Goal: Check status: Check status

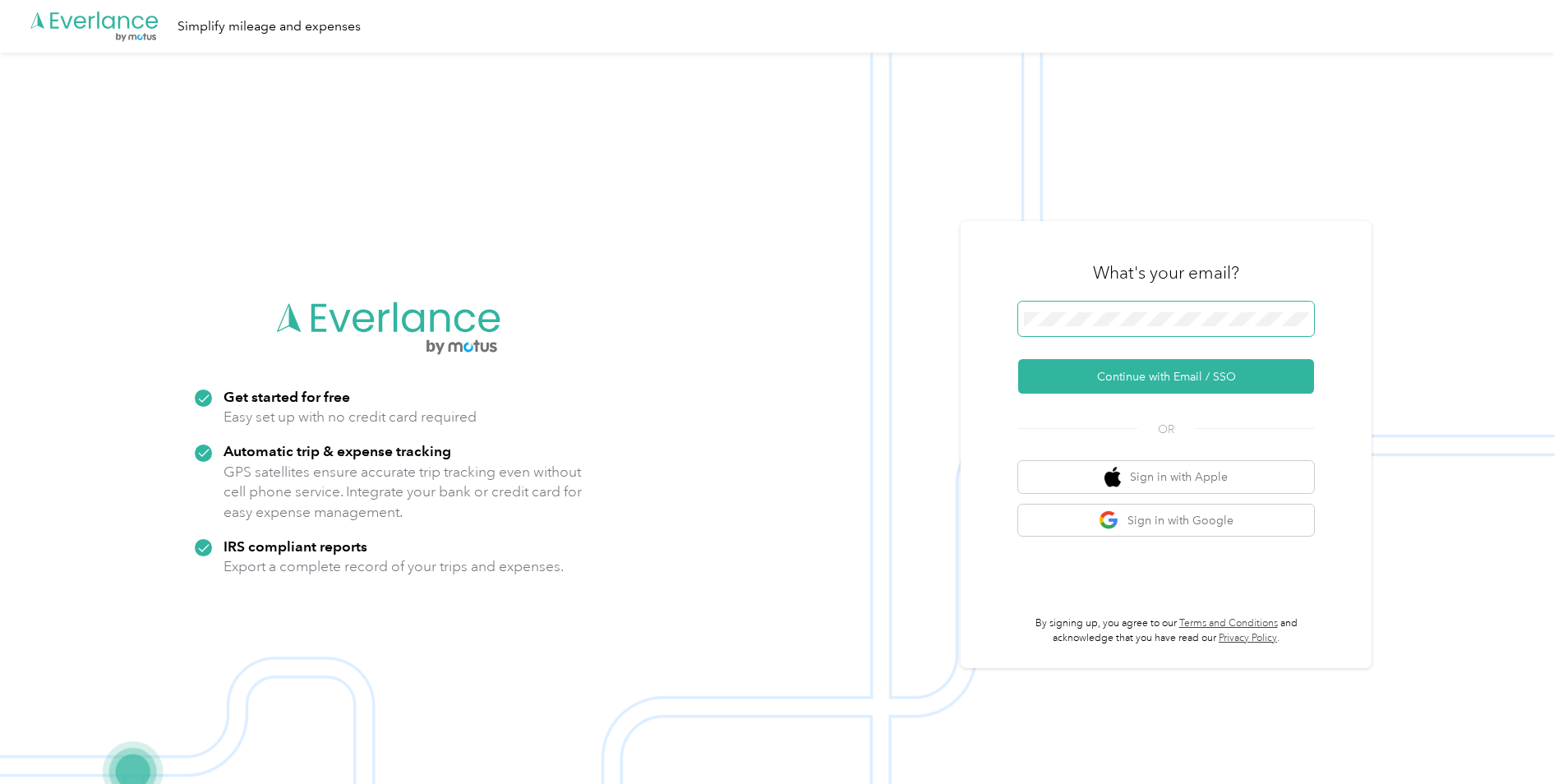
click at [1183, 333] on span at bounding box center [1166, 319] width 296 height 35
click at [1176, 309] on span at bounding box center [1166, 319] width 296 height 35
click at [1179, 380] on button "Continue with Email / SSO" at bounding box center [1166, 376] width 296 height 35
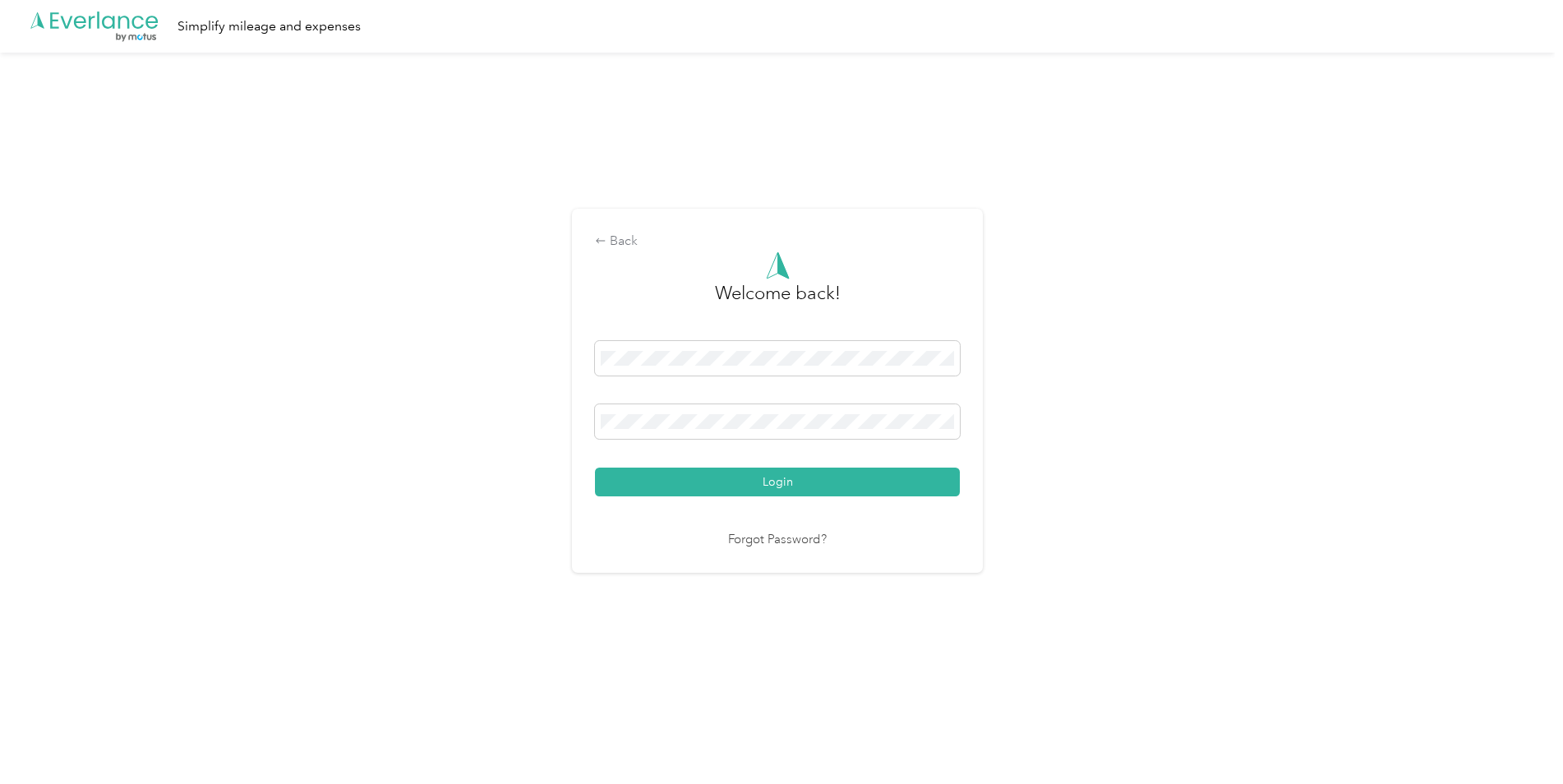
click at [842, 486] on button "Login" at bounding box center [777, 482] width 365 height 29
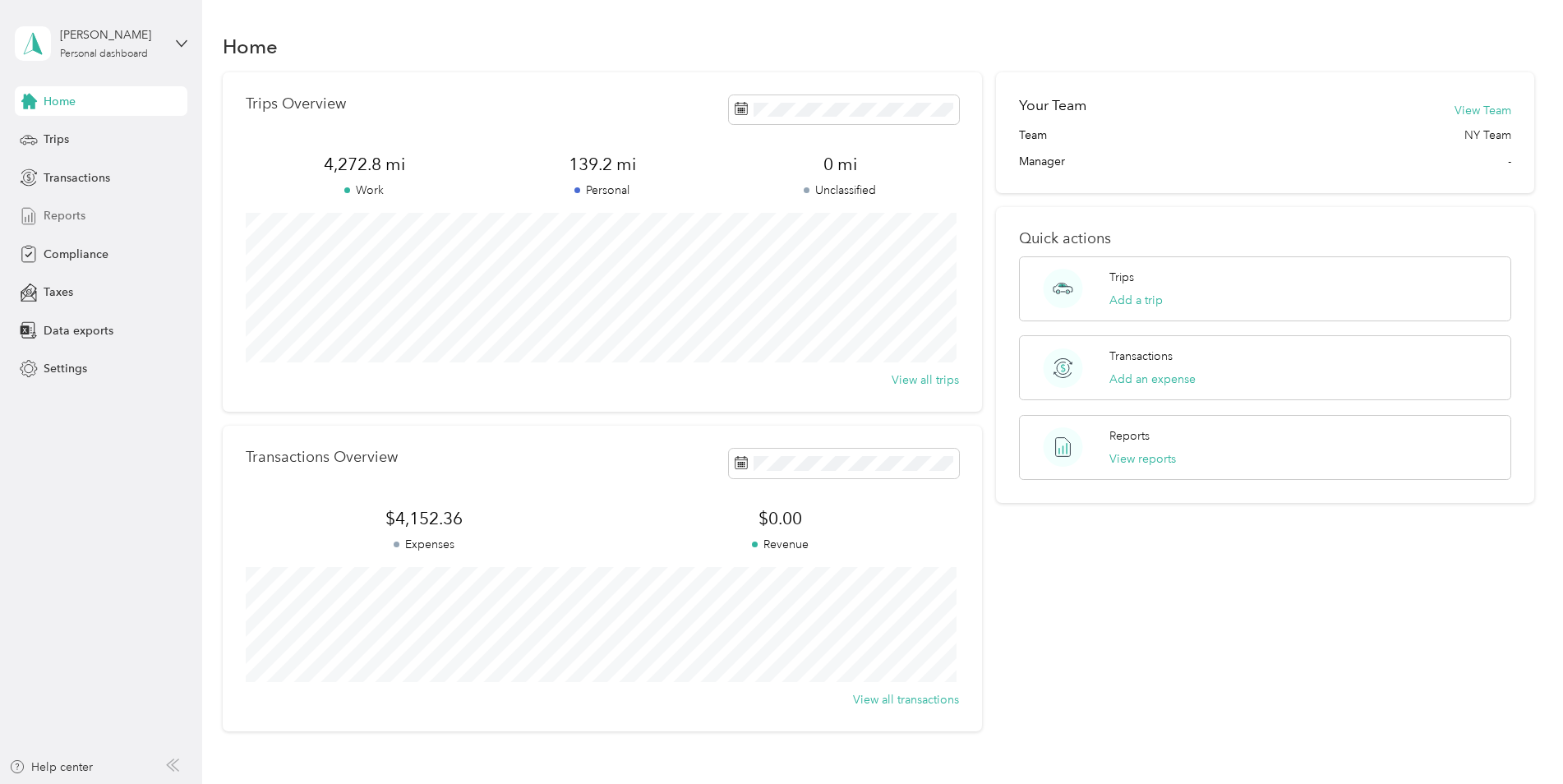
click at [75, 224] on div "Reports" at bounding box center [101, 216] width 173 height 30
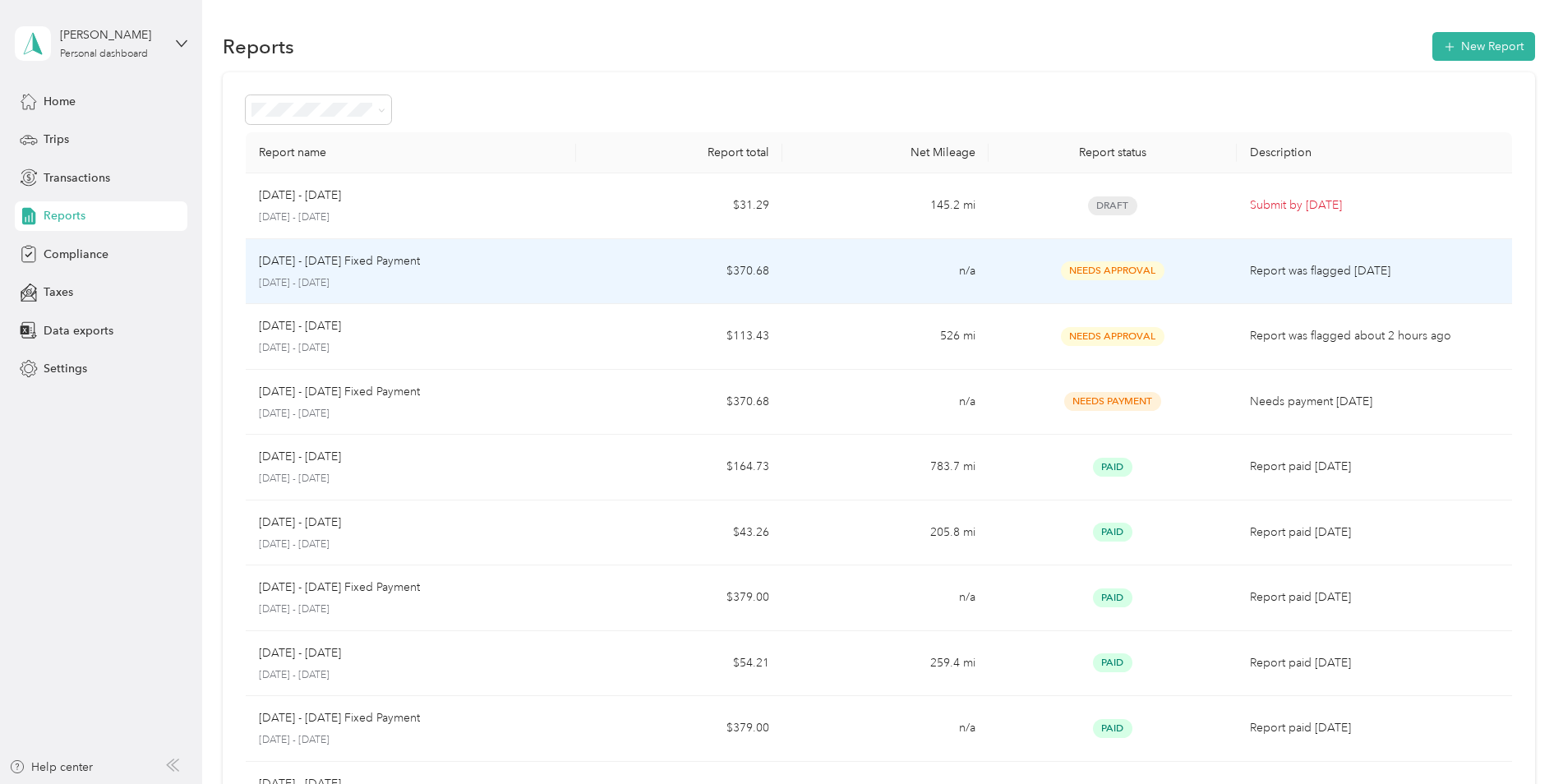
click at [1131, 272] on span "Needs Approval" at bounding box center [1113, 271] width 104 height 19
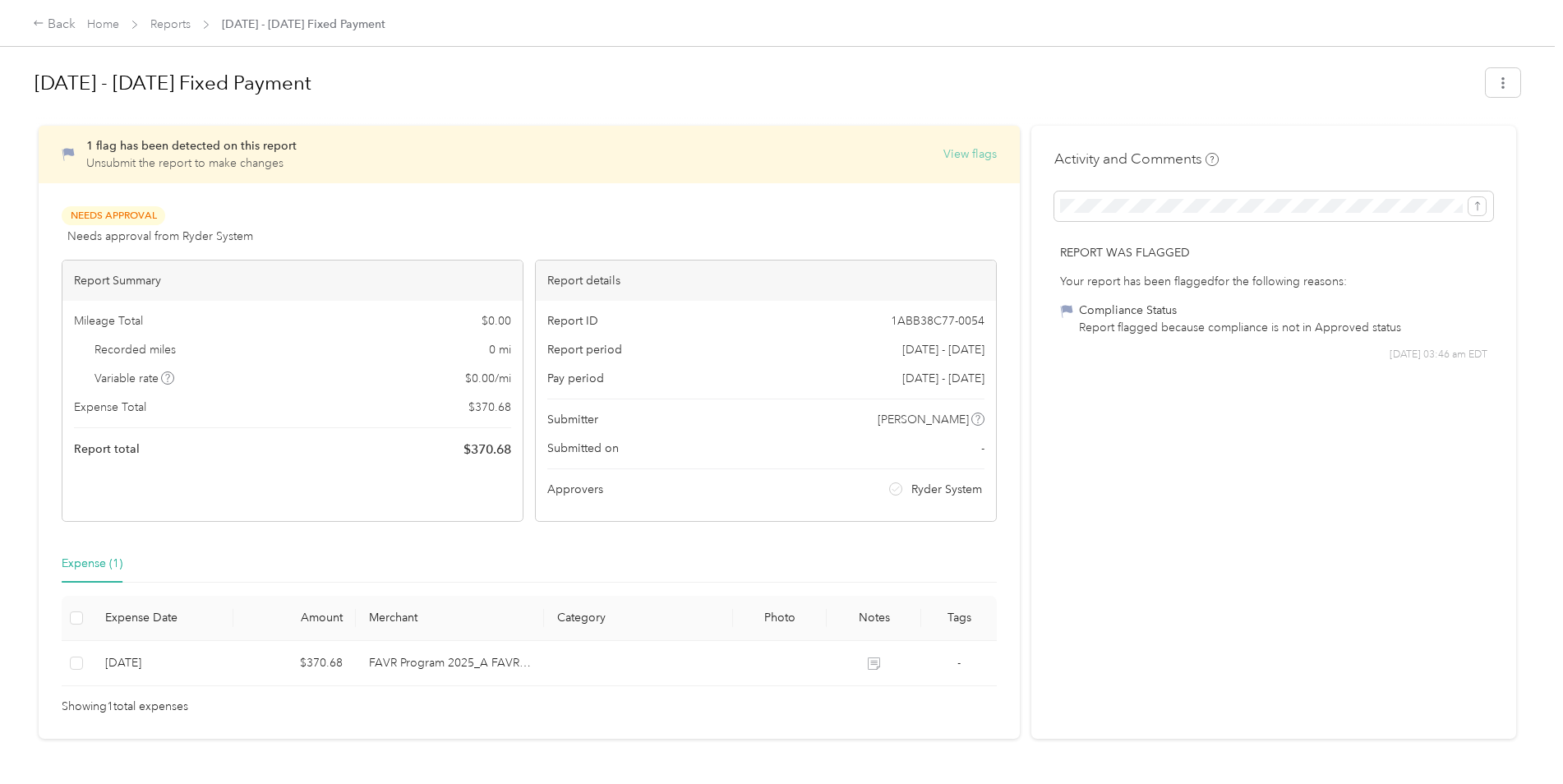
click at [983, 156] on button "View flags" at bounding box center [969, 154] width 53 height 17
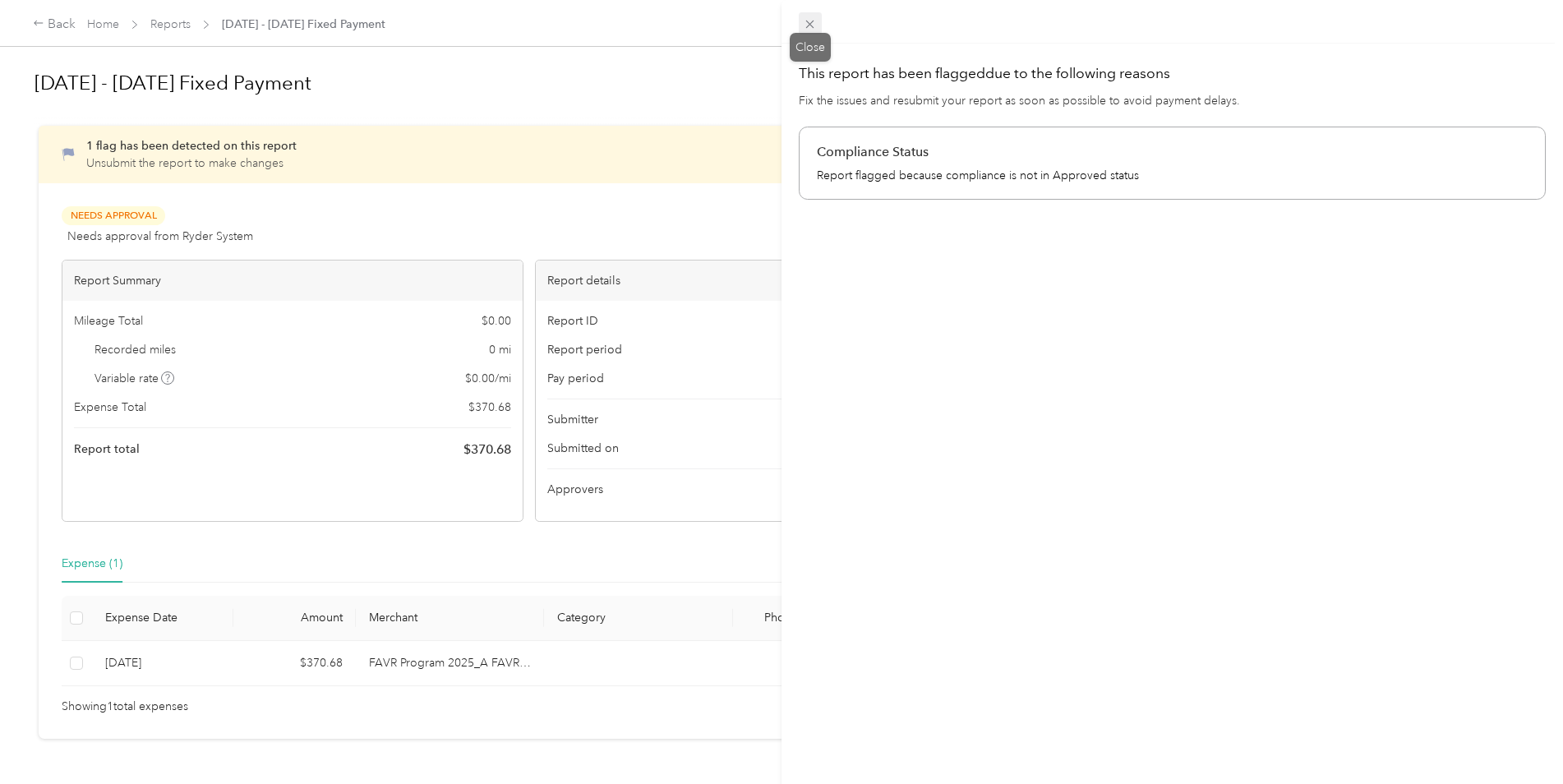
click at [815, 23] on icon at bounding box center [810, 24] width 14 height 14
